Goal: Task Accomplishment & Management: Manage account settings

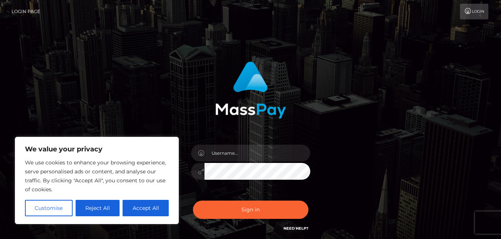
click at [148, 207] on button "Accept All" at bounding box center [145, 207] width 46 height 16
checkbox input "true"
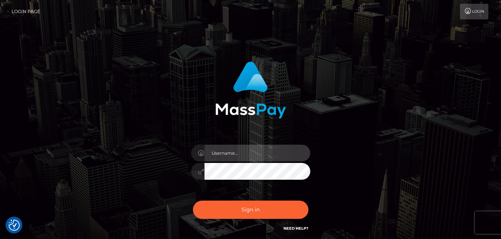
click at [226, 150] on input "text" at bounding box center [257, 152] width 106 height 17
type input "anna1foru@gmail.com"
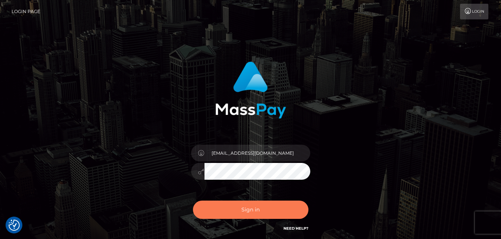
click at [252, 210] on button "Sign in" at bounding box center [250, 209] width 115 height 18
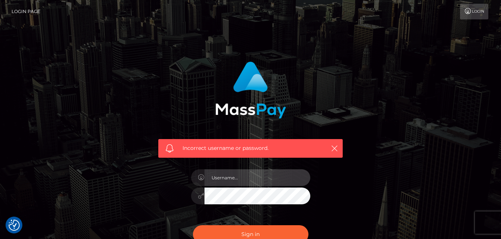
type input "[EMAIL_ADDRESS][DOMAIN_NAME]"
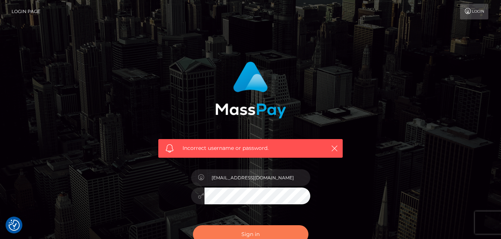
click at [242, 229] on button "Sign in" at bounding box center [250, 234] width 115 height 18
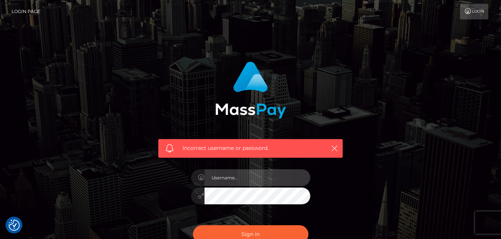
click at [224, 175] on input "text" at bounding box center [257, 177] width 106 height 17
type input "anna1foru@gmail.com"
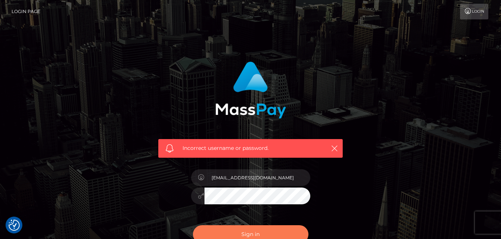
click at [254, 230] on button "Sign in" at bounding box center [250, 234] width 115 height 18
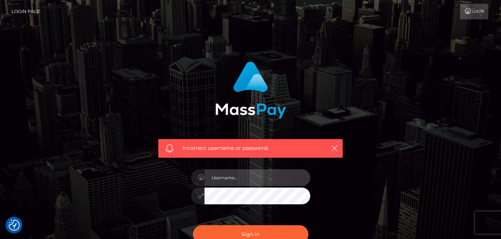
click at [242, 180] on input "text" at bounding box center [257, 177] width 106 height 17
click at [242, 179] on input "text" at bounding box center [257, 177] width 106 height 17
type input "[EMAIL_ADDRESS][DOMAIN_NAME]"
click at [224, 180] on input "anna1foru@gmail.com" at bounding box center [257, 177] width 106 height 17
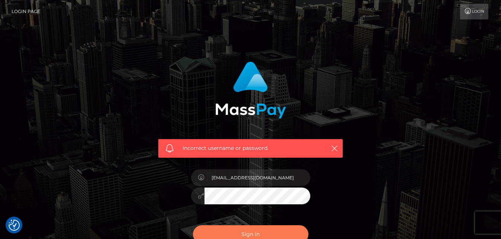
click at [260, 233] on button "Sign in" at bounding box center [250, 234] width 115 height 18
click at [234, 234] on button "Sign in" at bounding box center [250, 234] width 115 height 18
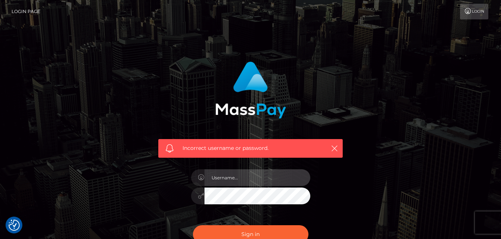
type input "[EMAIL_ADDRESS][DOMAIN_NAME]"
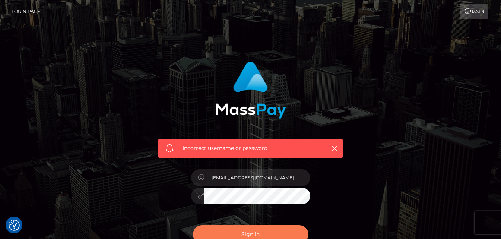
click at [258, 230] on button "Sign in" at bounding box center [250, 234] width 115 height 18
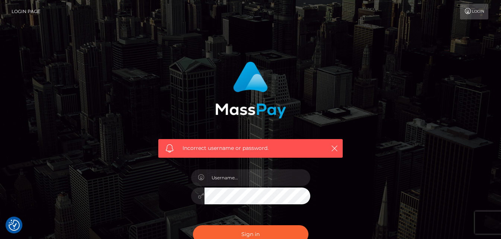
checkbox input "true"
click at [472, 10] on link "Login" at bounding box center [474, 12] width 28 height 16
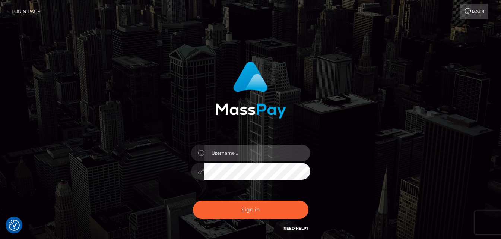
click at [238, 154] on input "text" at bounding box center [257, 152] width 106 height 17
type input "[EMAIL_ADDRESS][DOMAIN_NAME]"
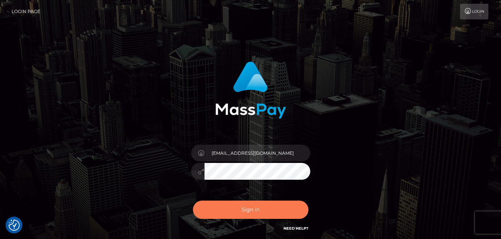
click at [229, 211] on button "Sign in" at bounding box center [250, 209] width 115 height 18
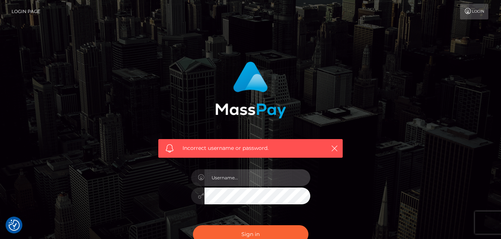
click at [242, 178] on input "text" at bounding box center [257, 177] width 106 height 17
type input "[EMAIL_ADDRESS][DOMAIN_NAME]"
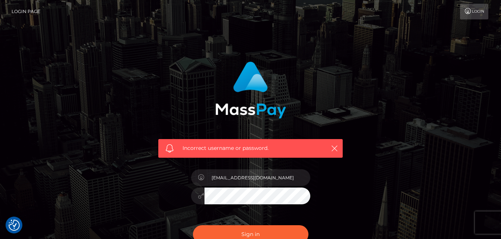
click at [192, 196] on div at bounding box center [250, 194] width 119 height 15
click at [233, 230] on button "Sign in" at bounding box center [250, 234] width 115 height 18
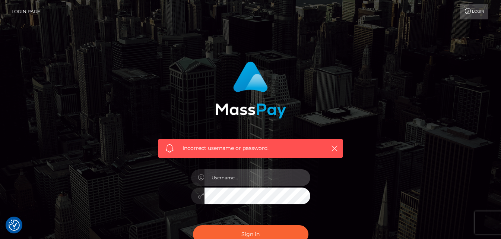
click at [236, 174] on input "text" at bounding box center [257, 177] width 106 height 17
type input "[EMAIL_ADDRESS][DOMAIN_NAME]"
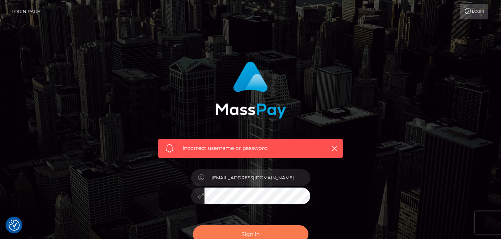
click at [236, 230] on button "Sign in" at bounding box center [250, 234] width 115 height 18
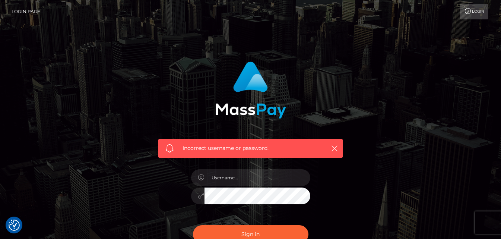
checkbox input "true"
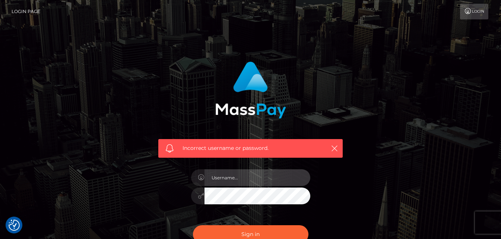
click at [237, 183] on input "text" at bounding box center [257, 177] width 106 height 17
type input "anna1foru@gmail.com"
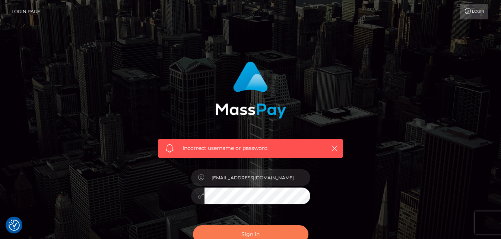
click at [238, 231] on button "Sign in" at bounding box center [250, 234] width 115 height 18
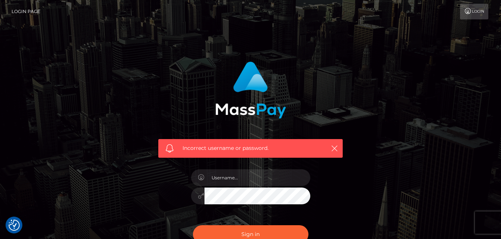
checkbox input "true"
click at [474, 10] on link "Login" at bounding box center [474, 12] width 28 height 16
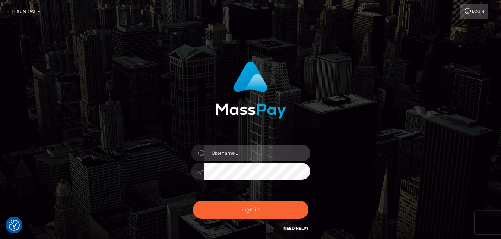
click at [230, 153] on input "text" at bounding box center [257, 152] width 106 height 17
type input "[EMAIL_ADDRESS][DOMAIN_NAME]"
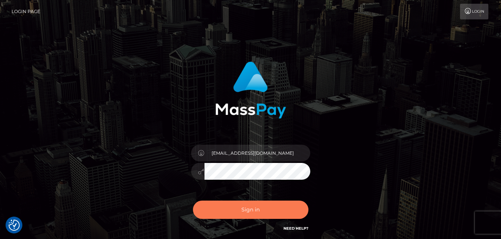
click at [234, 211] on button "Sign in" at bounding box center [250, 209] width 115 height 18
